Goal: Information Seeking & Learning: Learn about a topic

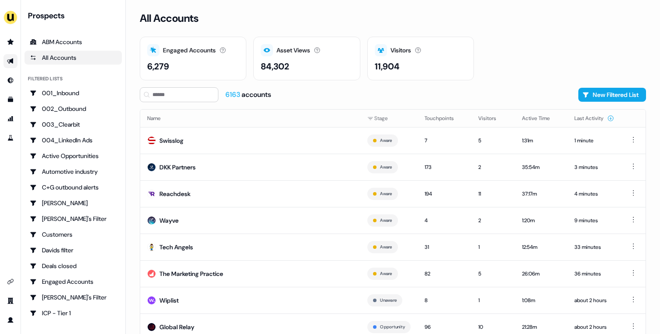
click at [10, 62] on icon "Go to outbound experience" at bounding box center [10, 61] width 6 height 6
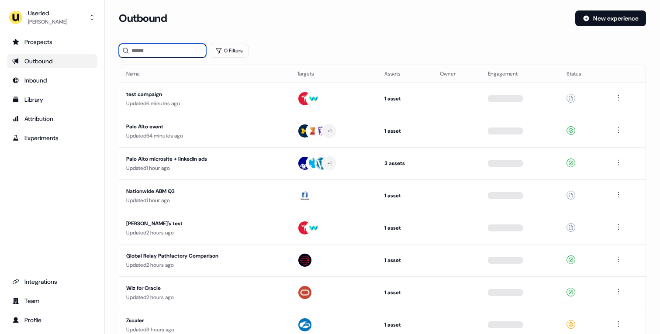
click at [183, 51] on input at bounding box center [162, 51] width 87 height 14
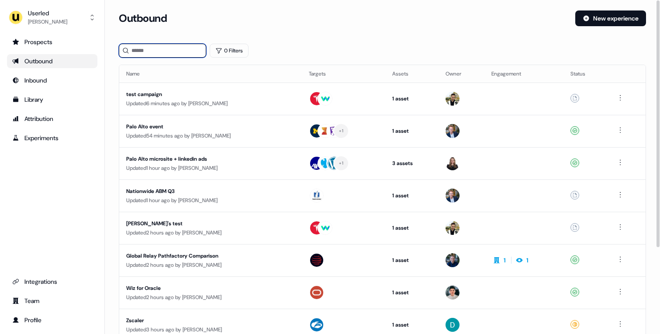
click at [183, 51] on input at bounding box center [162, 51] width 87 height 14
click at [223, 50] on button "0 Filters" at bounding box center [229, 51] width 39 height 14
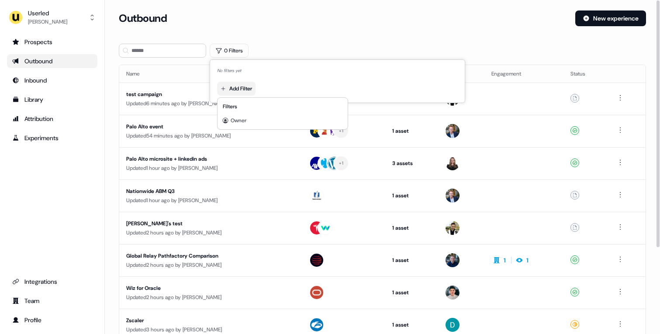
click at [246, 89] on html "For the best experience switch devices to a bigger screen. Go to [DOMAIN_NAME] …" at bounding box center [330, 167] width 660 height 334
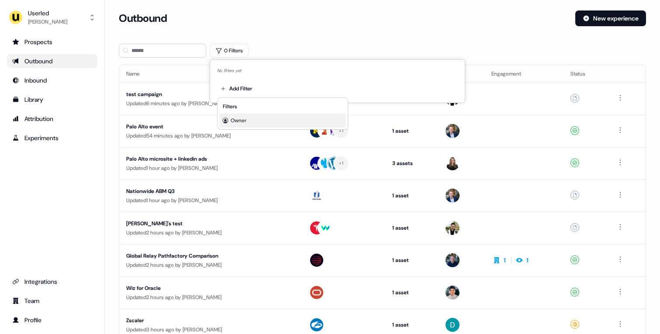
click at [238, 115] on div "Owner" at bounding box center [282, 120] width 127 height 14
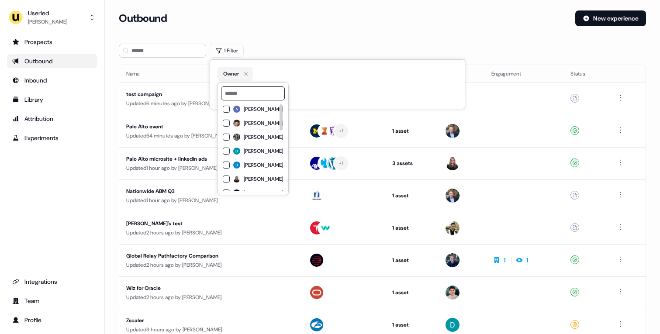
click at [271, 93] on input at bounding box center [253, 93] width 64 height 14
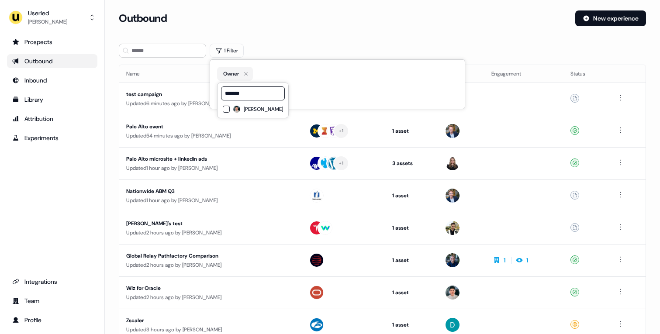
type input "*******"
click at [225, 109] on button "[PERSON_NAME]" at bounding box center [226, 109] width 7 height 7
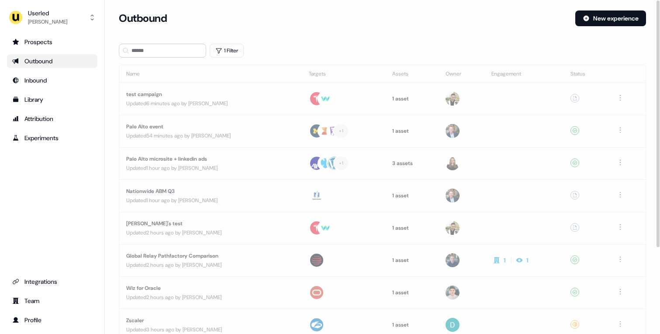
click at [295, 24] on div "Outbound" at bounding box center [343, 18] width 449 height 16
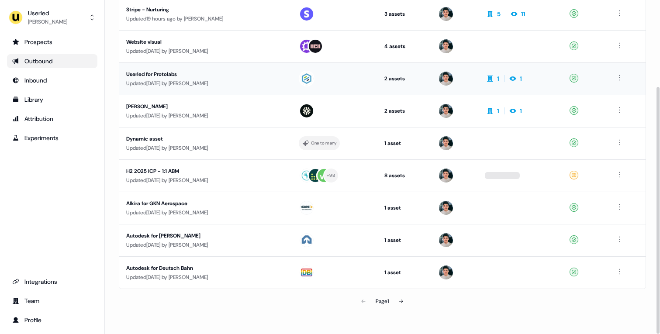
scroll to position [115, 0]
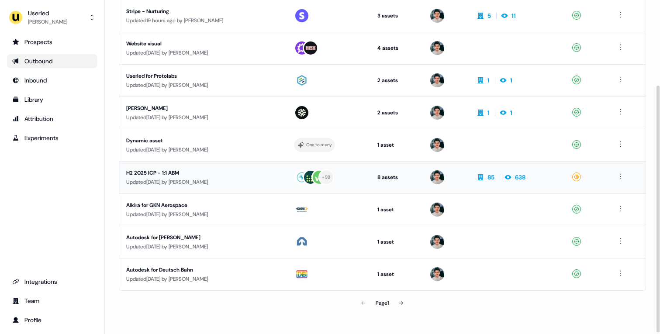
click at [245, 173] on div "H2 2025 ICP - 1:1 ABM" at bounding box center [203, 172] width 154 height 9
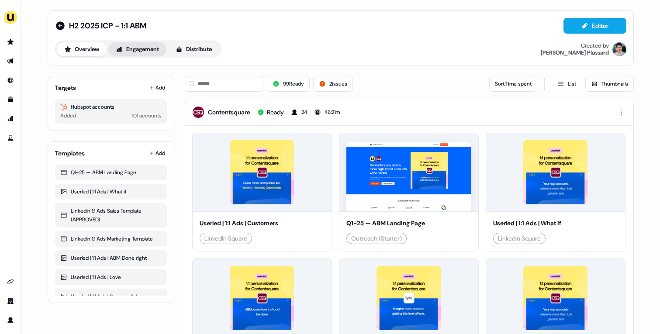
click at [131, 48] on button "Engagement" at bounding box center [137, 49] width 58 height 14
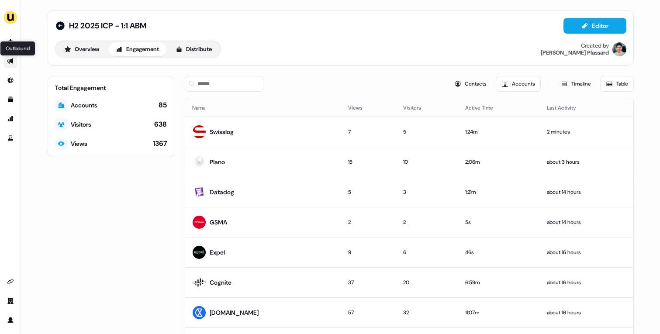
click at [13, 60] on icon "Go to outbound experience" at bounding box center [10, 61] width 6 height 6
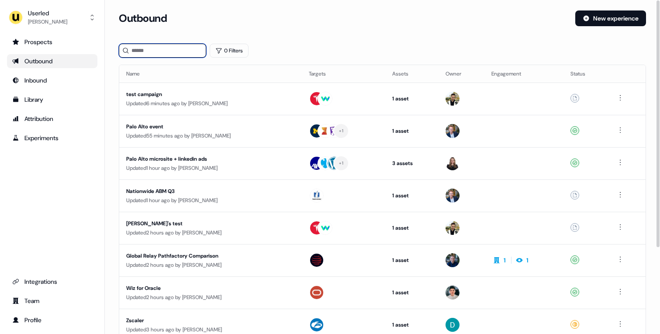
click at [178, 52] on input at bounding box center [162, 51] width 87 height 14
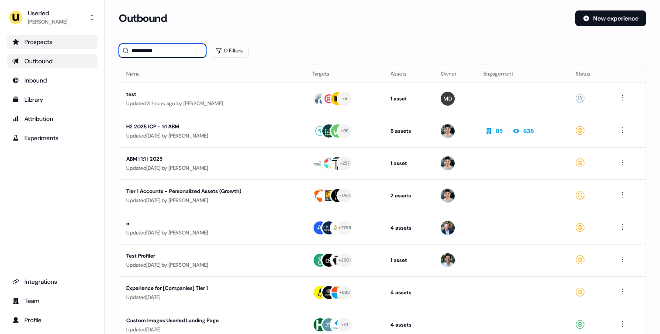
type input "**********"
click at [59, 40] on div "Prospects" at bounding box center [52, 42] width 80 height 9
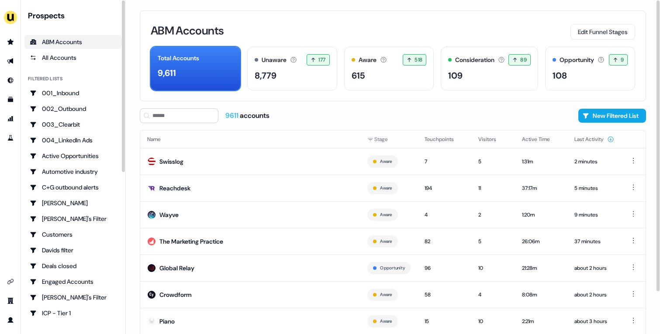
click at [44, 39] on div "ABM Accounts" at bounding box center [73, 42] width 87 height 9
click at [173, 118] on input at bounding box center [179, 115] width 79 height 15
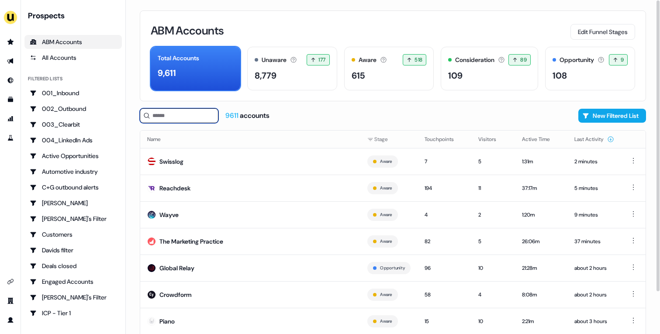
click at [173, 118] on input at bounding box center [179, 115] width 79 height 15
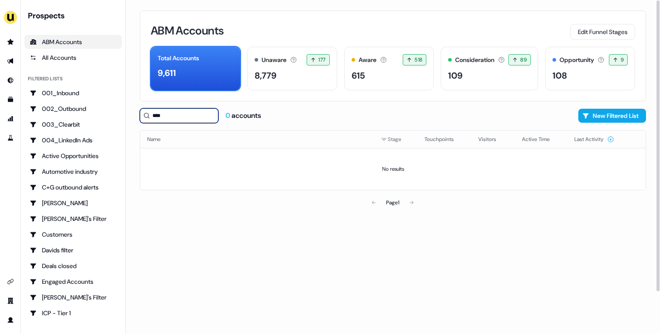
click at [173, 118] on input "****" at bounding box center [179, 115] width 79 height 15
click at [176, 114] on input "****" at bounding box center [179, 115] width 79 height 15
click at [164, 117] on input "**********" at bounding box center [179, 115] width 79 height 15
click at [166, 116] on input "**********" at bounding box center [179, 115] width 79 height 15
click at [209, 118] on input "**********" at bounding box center [179, 115] width 79 height 15
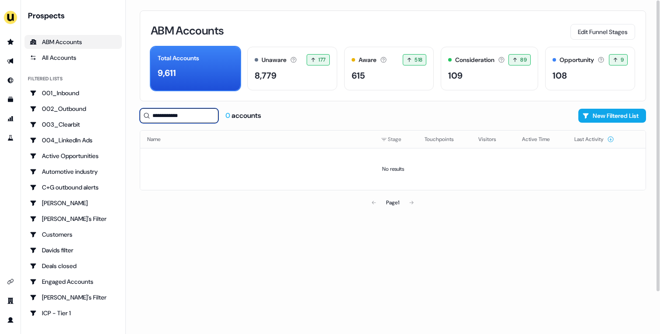
click at [175, 117] on input "**********" at bounding box center [179, 115] width 79 height 15
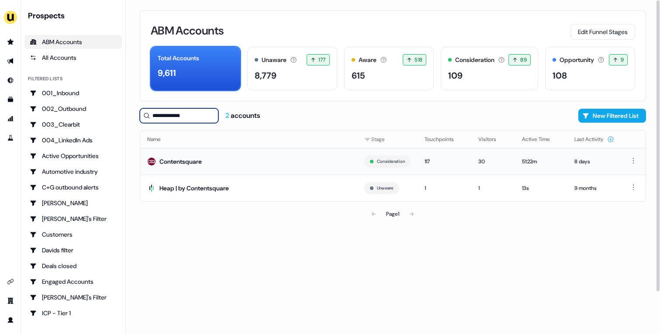
type input "**********"
click at [257, 163] on td "Contentsquare" at bounding box center [248, 161] width 217 height 27
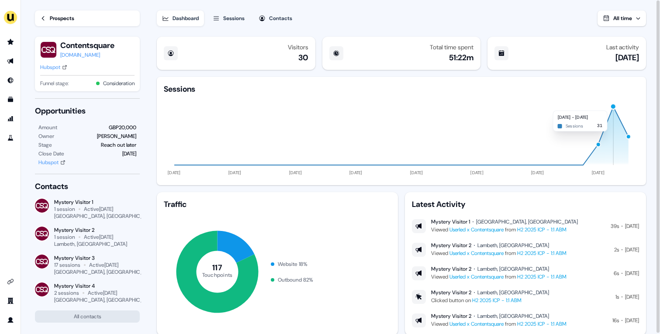
click at [611, 106] on div "button" at bounding box center [613, 106] width 7 height 7
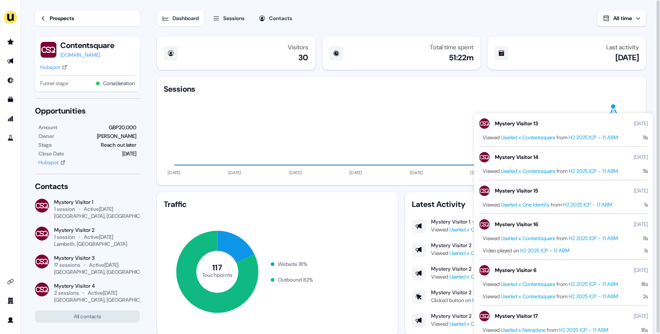
click at [611, 106] on div "button" at bounding box center [613, 106] width 7 height 7
click at [635, 102] on icon "[DATE] [DATE] [DATE] [DATE] [DATE] [DATE] [DATE] [DATE]" at bounding box center [401, 136] width 475 height 84
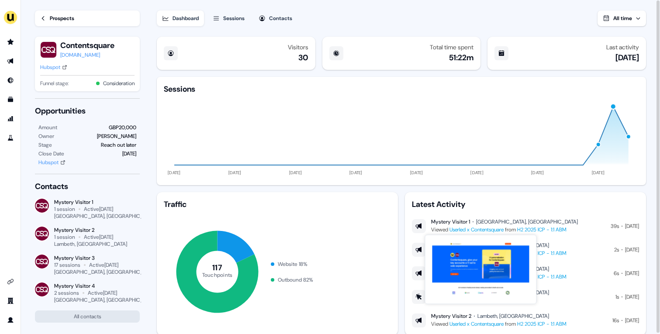
scroll to position [25, 0]
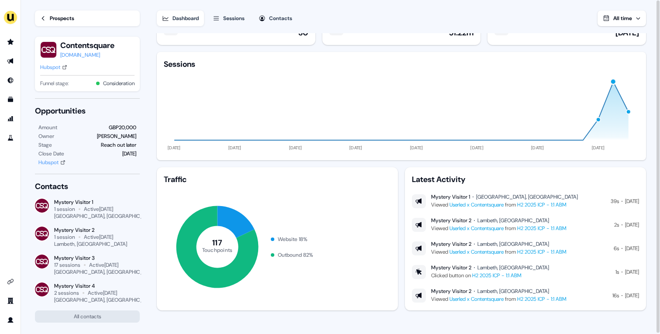
click at [518, 195] on div "[GEOGRAPHIC_DATA], [GEOGRAPHIC_DATA]" at bounding box center [527, 196] width 102 height 7
click at [497, 220] on div "Lambeth, [GEOGRAPHIC_DATA]" at bounding box center [513, 220] width 72 height 7
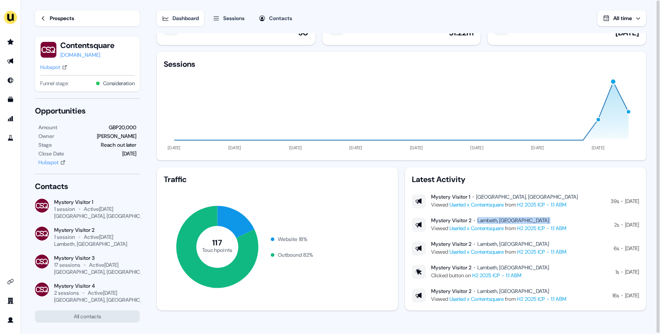
click at [497, 220] on div "Lambeth, [GEOGRAPHIC_DATA]" at bounding box center [513, 220] width 72 height 7
click at [491, 245] on div "Lambeth, [GEOGRAPHIC_DATA]" at bounding box center [513, 243] width 72 height 7
click at [491, 268] on div "Lambeth, [GEOGRAPHIC_DATA]" at bounding box center [513, 267] width 72 height 7
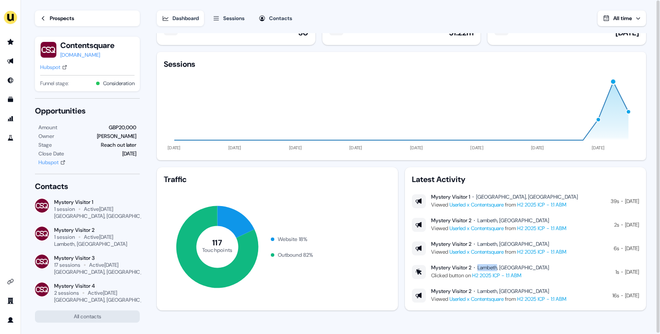
click at [491, 268] on div "Lambeth, [GEOGRAPHIC_DATA]" at bounding box center [513, 267] width 72 height 7
click at [498, 288] on div "Lambeth, [GEOGRAPHIC_DATA]" at bounding box center [513, 291] width 72 height 7
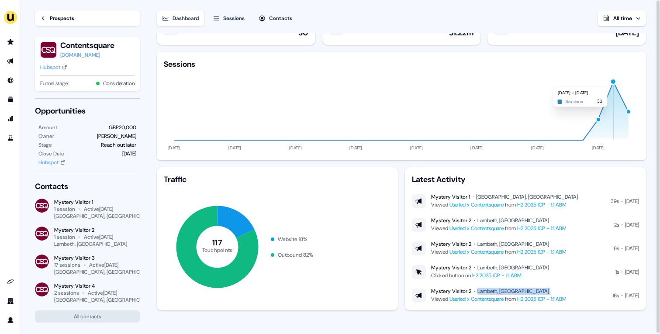
click at [613, 82] on div "button" at bounding box center [613, 82] width 7 height 7
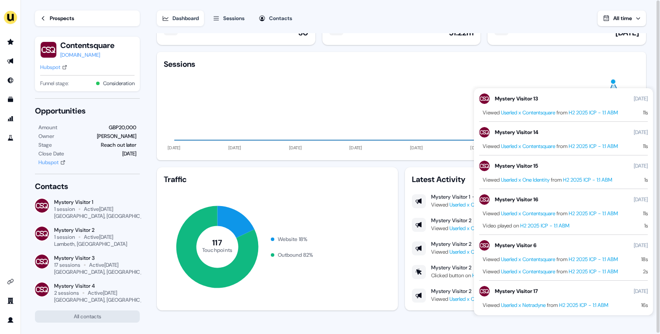
click at [613, 82] on div "button" at bounding box center [613, 82] width 7 height 7
click at [580, 71] on icon "[DATE] [DATE] [DATE] [DATE] [DATE] [DATE] [DATE] [DATE]" at bounding box center [401, 111] width 475 height 84
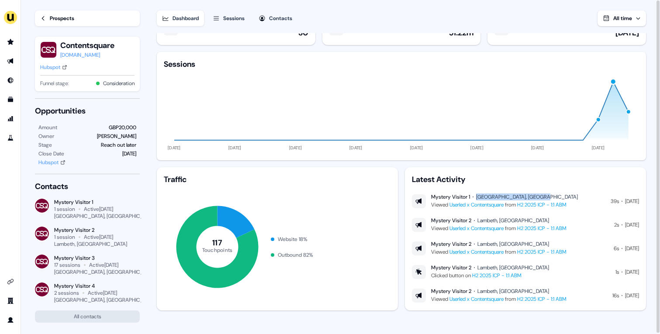
drag, startPoint x: 477, startPoint y: 197, endPoint x: 563, endPoint y: 197, distance: 86.0
click at [563, 197] on div "Mystery Visitor 1 [GEOGRAPHIC_DATA], [GEOGRAPHIC_DATA]" at bounding box center [504, 196] width 147 height 7
drag, startPoint x: 480, startPoint y: 221, endPoint x: 535, endPoint y: 220, distance: 54.6
click at [535, 220] on div "Mystery Visitor 2 Lambeth, [GEOGRAPHIC_DATA]" at bounding box center [498, 220] width 135 height 7
click at [463, 220] on div "Mystery Visitor 2" at bounding box center [451, 220] width 40 height 7
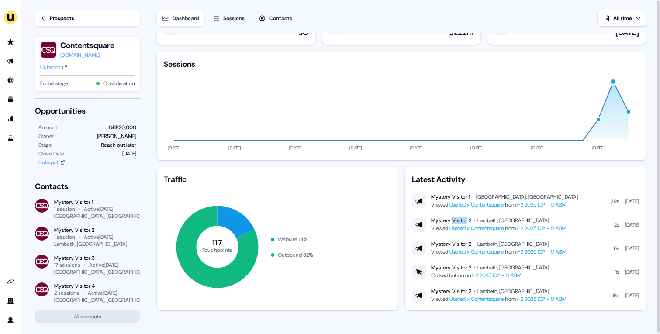
click at [463, 220] on div "Mystery Visitor 2" at bounding box center [451, 220] width 40 height 7
click at [12, 59] on icon "Go to outbound experience" at bounding box center [10, 61] width 6 height 6
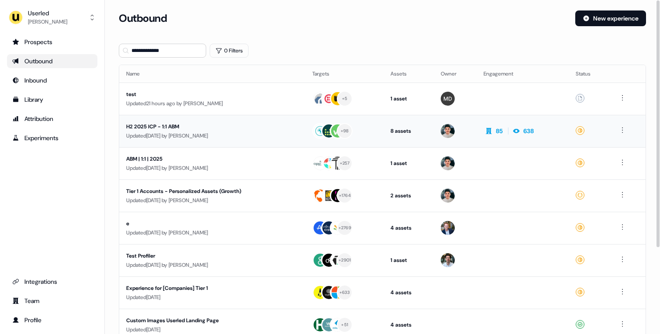
click at [257, 137] on div "Updated [DATE] by [PERSON_NAME]" at bounding box center [212, 135] width 172 height 9
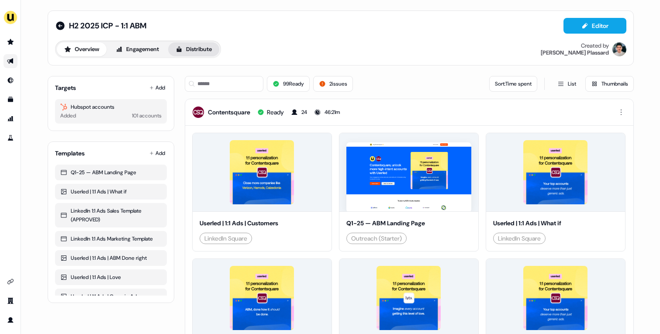
click at [189, 50] on button "Distribute" at bounding box center [193, 49] width 51 height 14
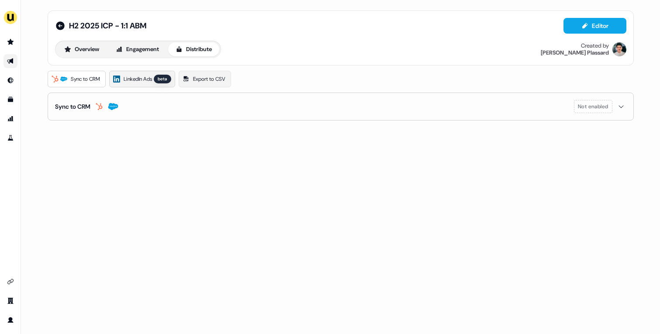
click at [152, 76] on span "LinkedIn Ads" at bounding box center [138, 79] width 28 height 9
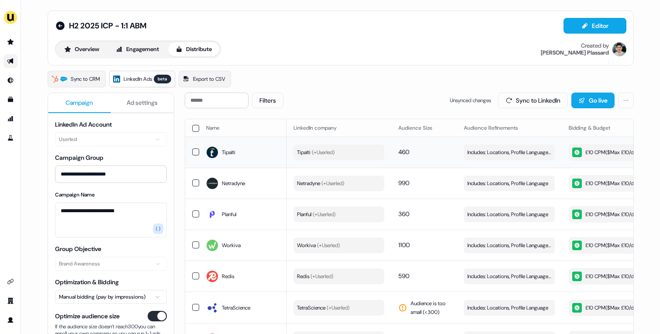
scroll to position [22, 0]
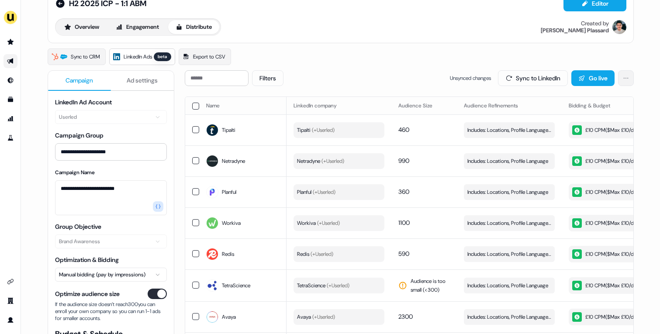
click at [627, 76] on html "**********" at bounding box center [330, 167] width 660 height 334
click at [613, 99] on link "View Campaign Group" at bounding box center [597, 97] width 60 height 14
click at [88, 30] on button "Overview" at bounding box center [82, 27] width 50 height 14
click at [76, 29] on button "Overview" at bounding box center [82, 27] width 50 height 14
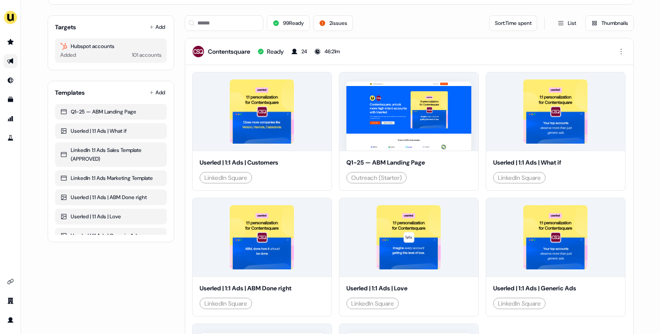
scroll to position [61, 0]
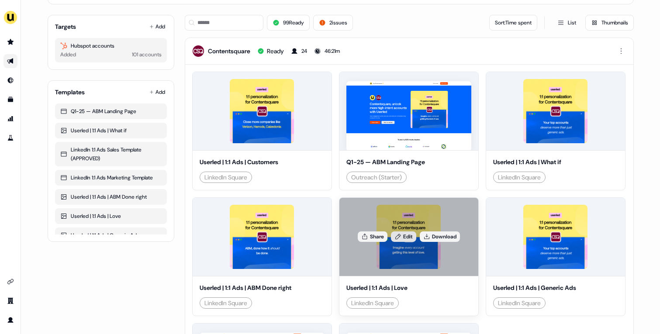
click at [395, 239] on icon at bounding box center [397, 237] width 5 height 6
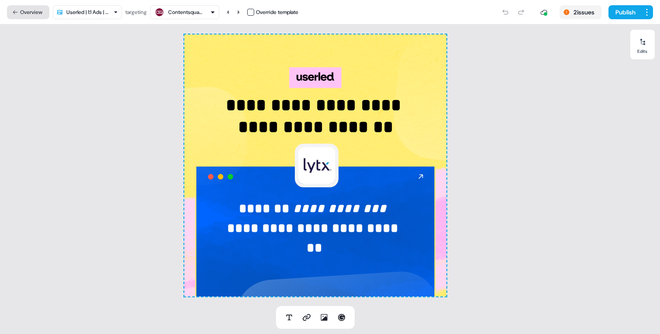
click at [20, 11] on button "Overview" at bounding box center [28, 12] width 42 height 14
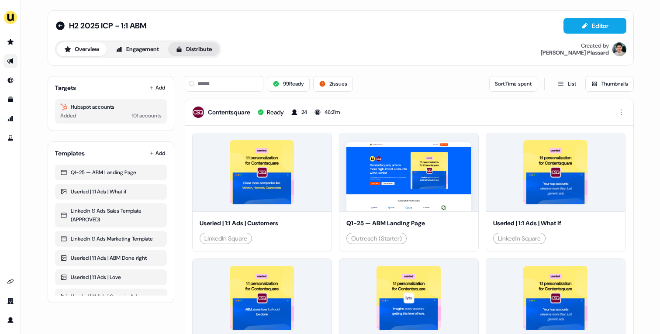
click at [182, 48] on icon at bounding box center [178, 49] width 7 height 7
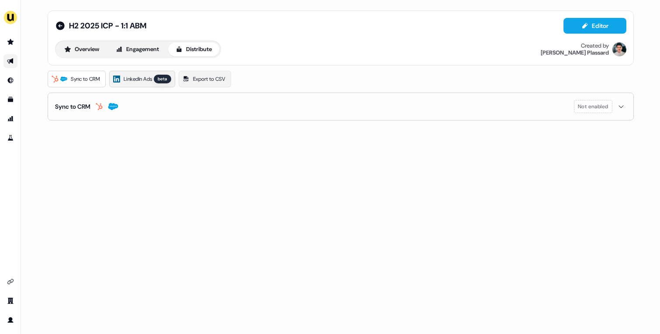
click at [112, 80] on link "LinkedIn Ads beta" at bounding box center [142, 79] width 66 height 17
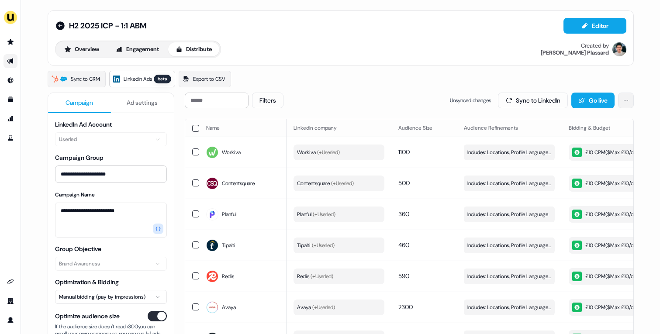
click at [623, 97] on html "**********" at bounding box center [330, 167] width 660 height 334
click at [612, 120] on link "View Campaign Group" at bounding box center [597, 119] width 60 height 14
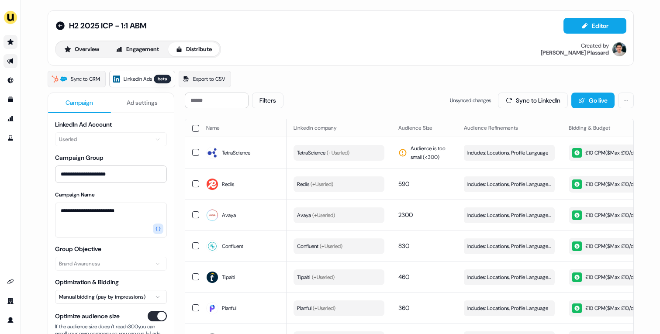
click at [12, 42] on icon "Go to prospects" at bounding box center [10, 42] width 6 height 6
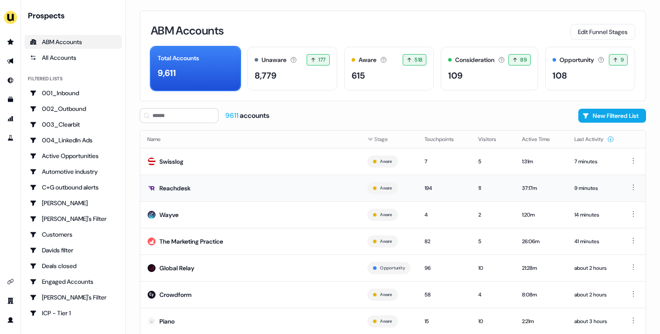
scroll to position [48, 0]
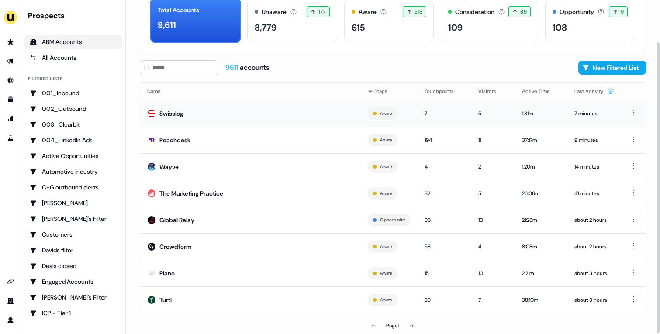
click at [200, 113] on td "Swisslog" at bounding box center [250, 113] width 220 height 27
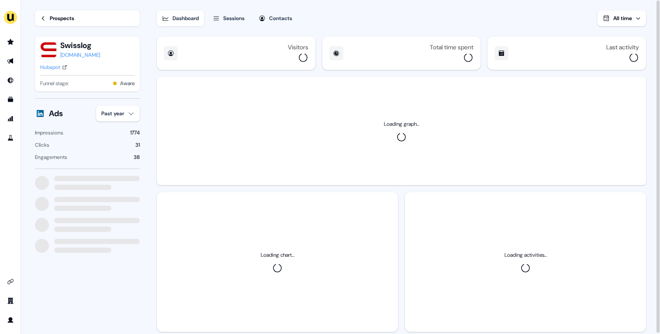
scroll to position [21, 0]
